Goal: Navigation & Orientation: Find specific page/section

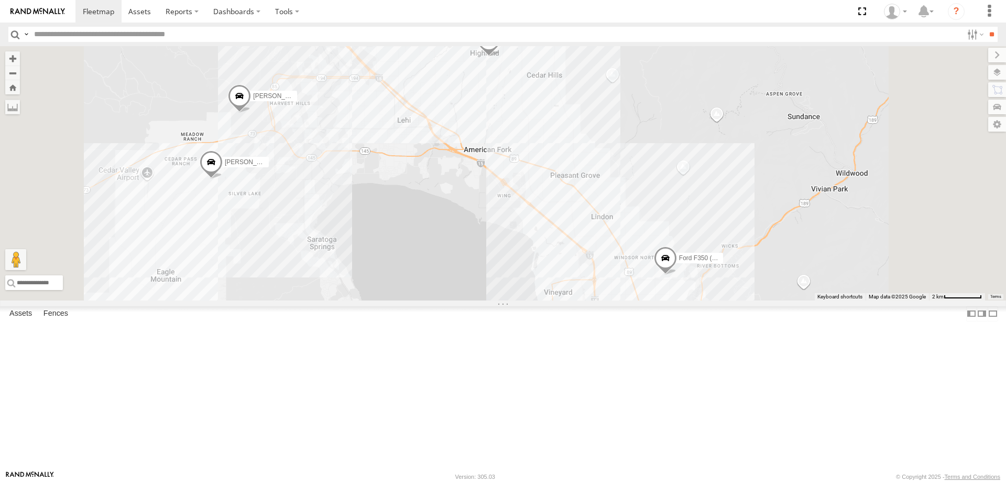
click at [696, 342] on span "[PERSON_NAME] -2017 F150" at bounding box center [653, 338] width 85 height 7
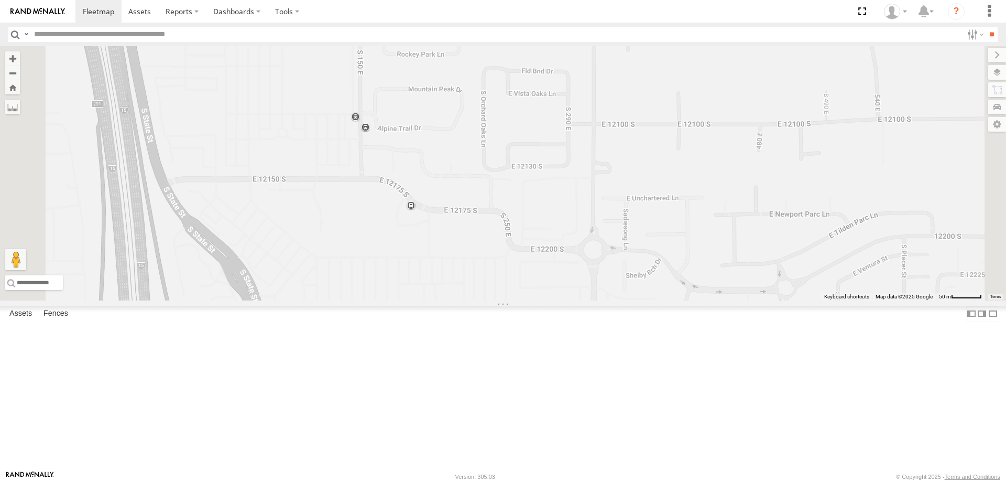
click at [388, 238] on div "Ford F350 (Shop/R&R) [PERSON_NAME] 2020 F350 GT2 [PERSON_NAME] 2017 E350 GT1 [P…" at bounding box center [503, 173] width 1006 height 254
click at [992, 15] on label at bounding box center [989, 11] width 23 height 23
click at [888, 39] on input "text" at bounding box center [496, 34] width 933 height 15
click at [999, 75] on label at bounding box center [987, 72] width 38 height 15
click at [0, 0] on span "Basemaps" at bounding box center [0, 0] width 0 height 0
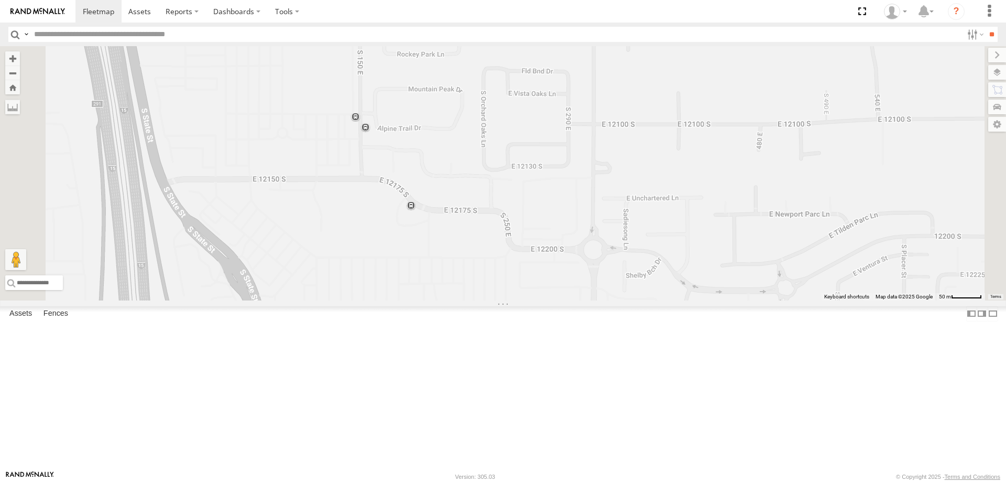
click at [0, 0] on span "Satellite" at bounding box center [0, 0] width 0 height 0
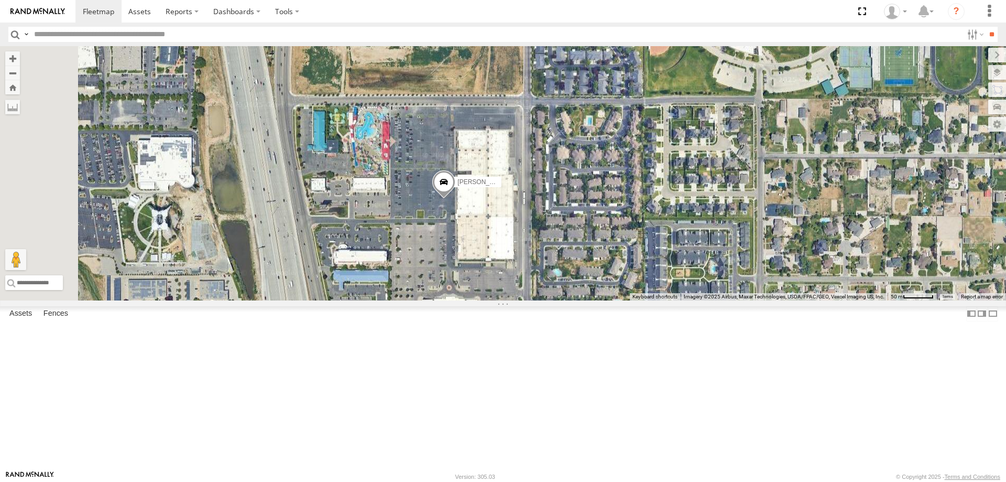
drag, startPoint x: 532, startPoint y: 186, endPoint x: 676, endPoint y: 327, distance: 200.9
click at [676, 300] on div "Ford F350 (Shop/R&R) [PERSON_NAME] 2020 F350 GT2 [PERSON_NAME] 2017 E350 GT1 [P…" at bounding box center [503, 173] width 1006 height 254
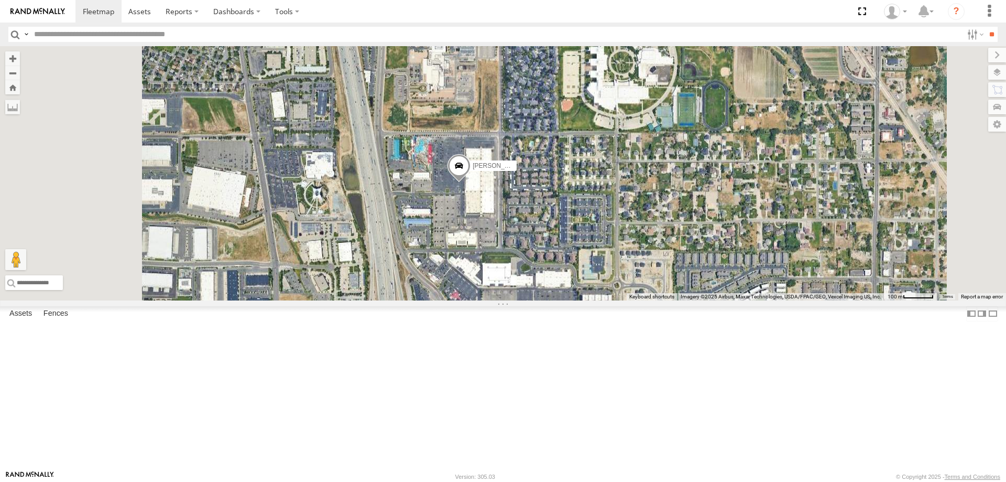
drag, startPoint x: 614, startPoint y: 299, endPoint x: 737, endPoint y: 267, distance: 127.2
click at [734, 270] on div "Ford F350 (Shop/R&R) [PERSON_NAME] 2020 F350 GT2 [PERSON_NAME] 2017 E350 GT1 [P…" at bounding box center [503, 173] width 1006 height 254
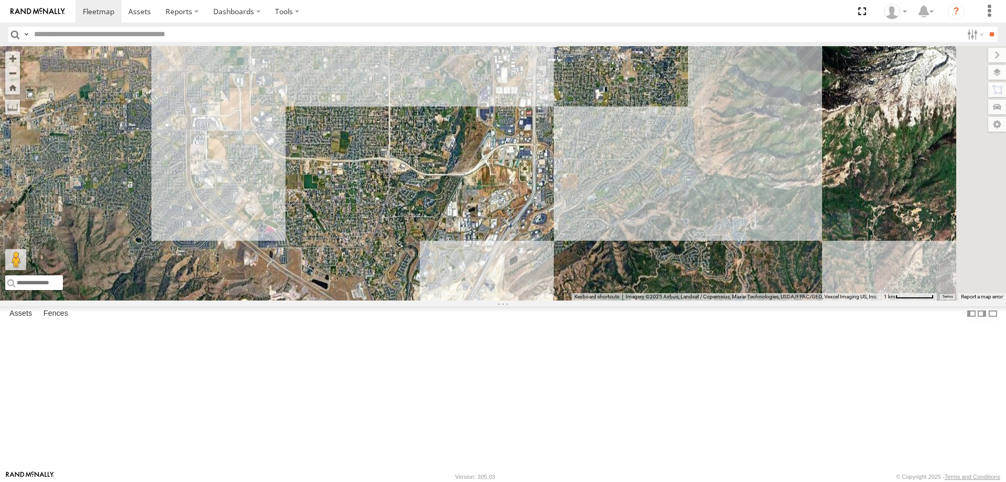
drag, startPoint x: 700, startPoint y: 235, endPoint x: 586, endPoint y: 82, distance: 190.8
click at [586, 82] on div "Ford F350 (Shop/R&R) [PERSON_NAME] 2020 F350 GT2 [PERSON_NAME] 2017 E350 GT1 [P…" at bounding box center [503, 173] width 1006 height 254
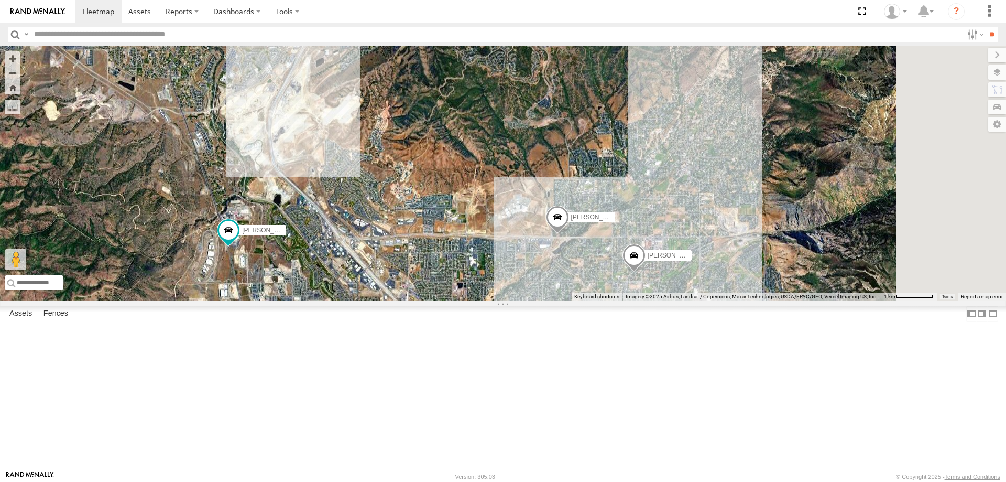
drag, startPoint x: 770, startPoint y: 279, endPoint x: 573, endPoint y: 108, distance: 260.1
click at [573, 108] on div "Ford F350 (Shop/R&R) [PERSON_NAME] 2020 F350 GT2 [PERSON_NAME] 2017 E350 GT1 [P…" at bounding box center [503, 173] width 1006 height 254
click at [0, 0] on span "Roadmap" at bounding box center [0, 0] width 0 height 0
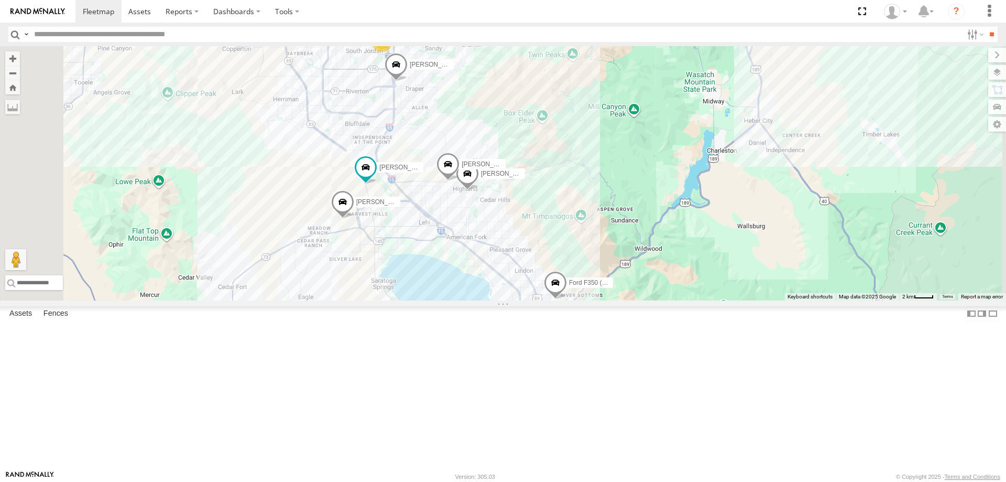
drag, startPoint x: 563, startPoint y: 204, endPoint x: 600, endPoint y: 300, distance: 102.7
click at [600, 300] on div "Ford F350 (Shop/R&R) [PERSON_NAME] 2020 F350 GT2 [PERSON_NAME] 2017 E350 GT1 [P…" at bounding box center [503, 173] width 1006 height 254
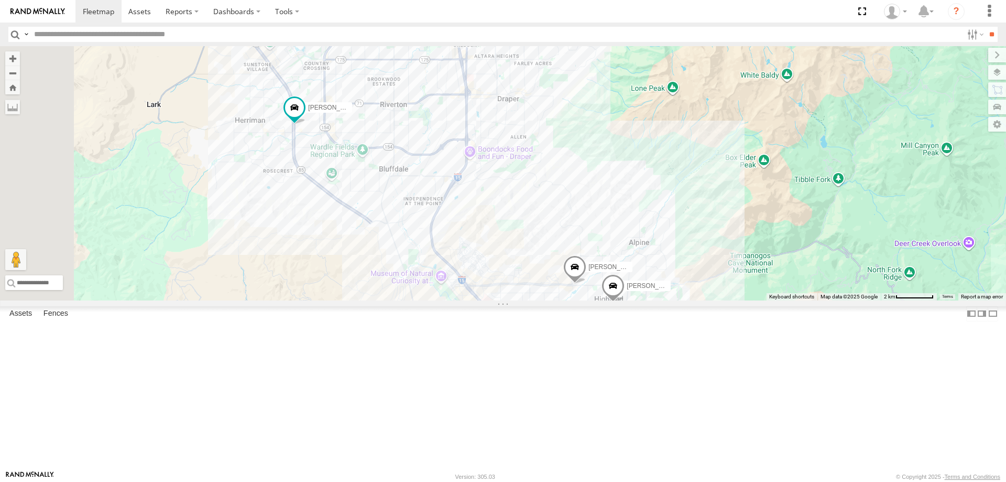
drag, startPoint x: 617, startPoint y: 138, endPoint x: 681, endPoint y: 323, distance: 196.2
click at [678, 300] on div "Ford F350 (Shop/R&R) [PERSON_NAME] 2020 F350 GT2 [PERSON_NAME] 2017 E350 GT1 [P…" at bounding box center [503, 173] width 1006 height 254
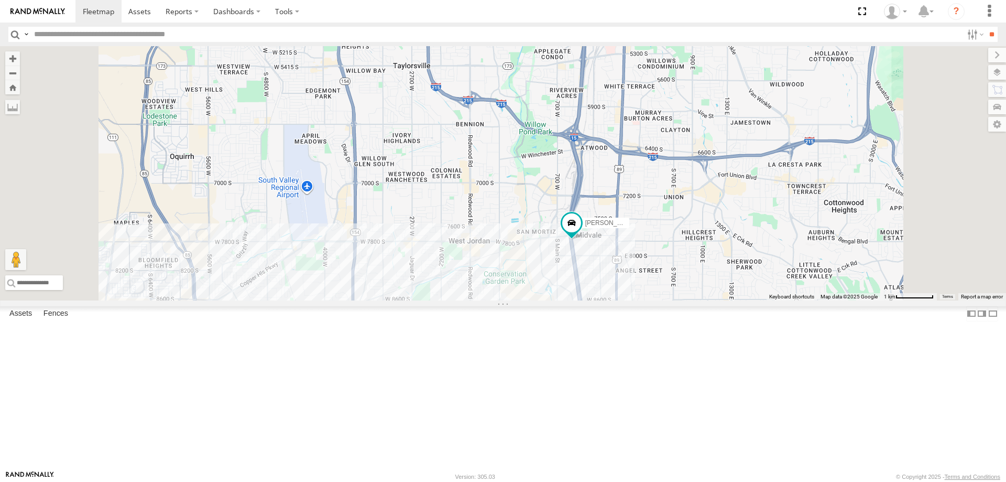
drag, startPoint x: 717, startPoint y: 347, endPoint x: 687, endPoint y: 181, distance: 168.9
click at [687, 181] on div "Ford F350 (Shop/R&R) [PERSON_NAME] 2020 F350 GT2 [PERSON_NAME] 2017 E350 GT1 [P…" at bounding box center [503, 173] width 1006 height 254
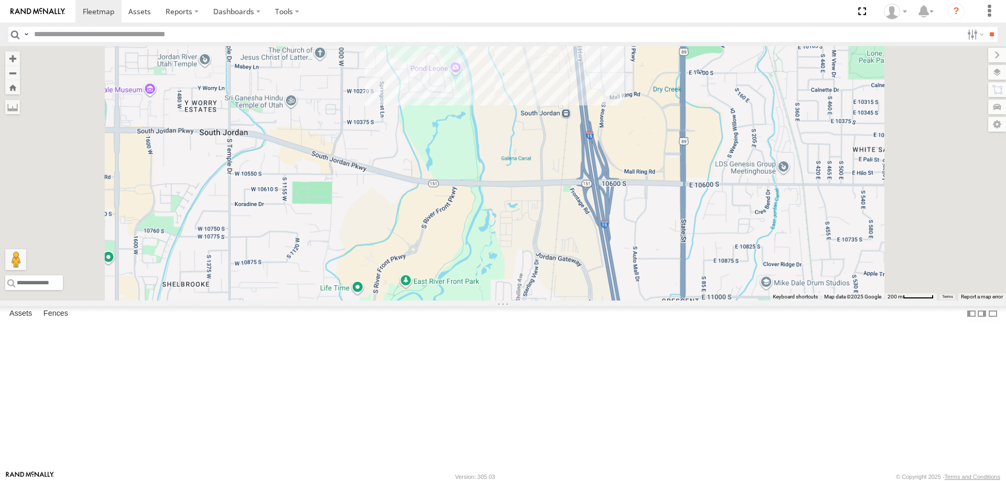
drag, startPoint x: 637, startPoint y: 123, endPoint x: 648, endPoint y: 178, distance: 56.1
click at [648, 178] on div "Ford F350 (Shop/R&R) [PERSON_NAME] 2020 F350 GT2 [PERSON_NAME] 2017 E350 GT1 [P…" at bounding box center [503, 173] width 1006 height 254
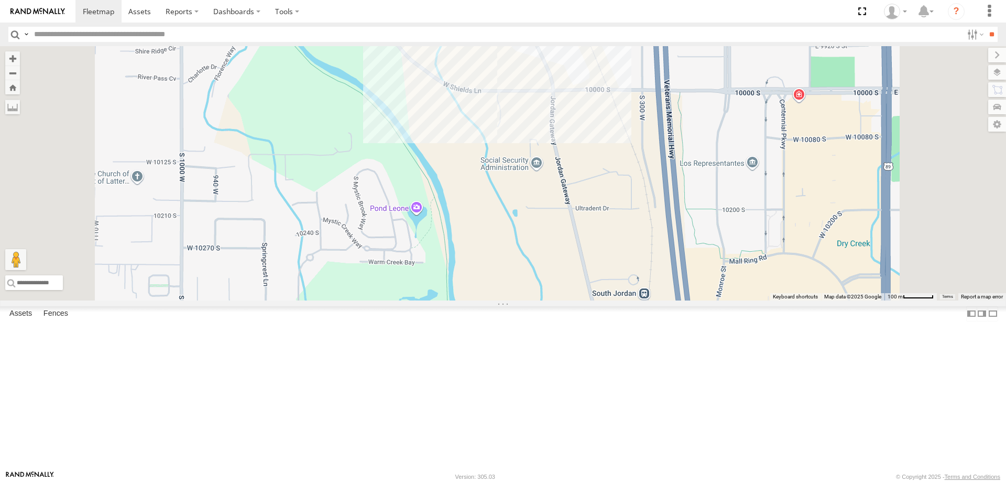
drag, startPoint x: 653, startPoint y: 172, endPoint x: 669, endPoint y: 301, distance: 130.5
click at [668, 300] on div "Ford F350 (Shop/R&R) [PERSON_NAME] 2020 F350 GT2 [PERSON_NAME] 2017 E350 GT1 [P…" at bounding box center [503, 173] width 1006 height 254
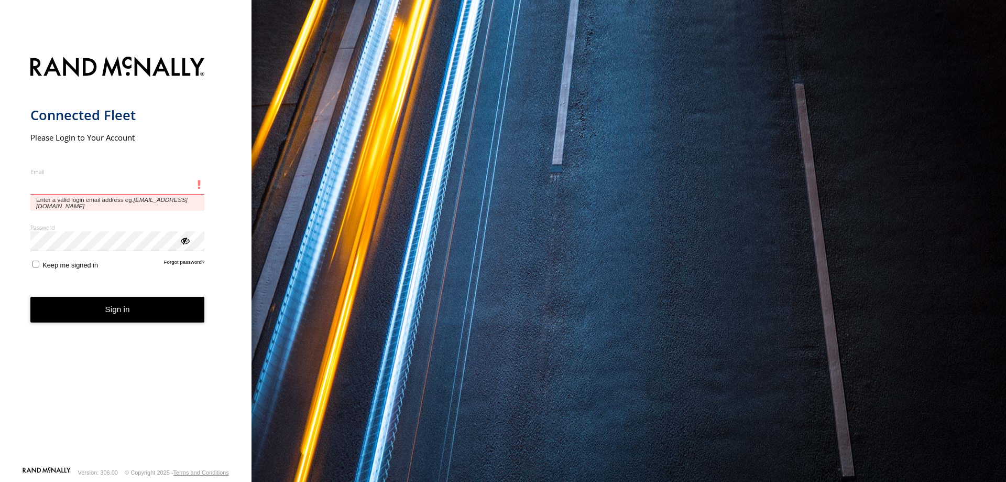
click at [84, 184] on input "Email" at bounding box center [117, 185] width 175 height 19
type input "**********"
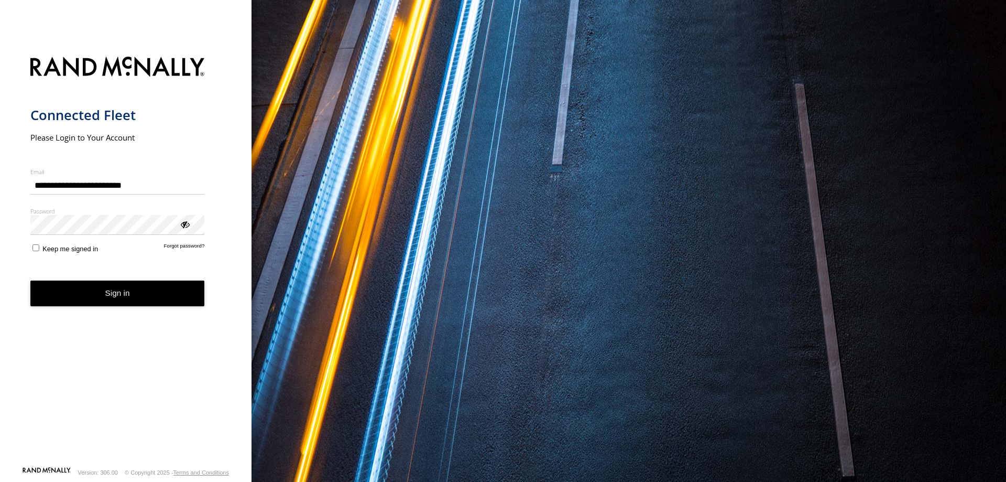
click at [119, 299] on button "Sign in" at bounding box center [117, 293] width 175 height 26
